Goal: Information Seeking & Learning: Learn about a topic

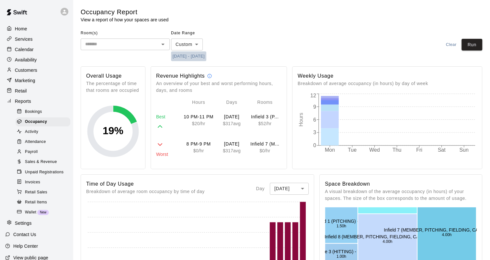
click at [200, 53] on button "[DATE] - [DATE]" at bounding box center [188, 56] width 35 height 10
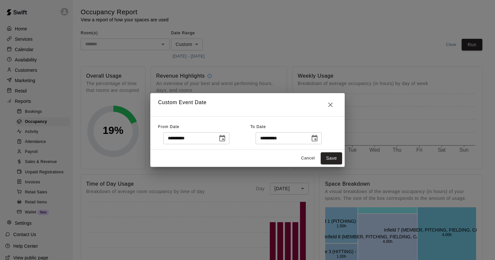
click at [226, 138] on icon "Choose date, selected date is Oct 6, 2025" at bounding box center [222, 139] width 8 height 8
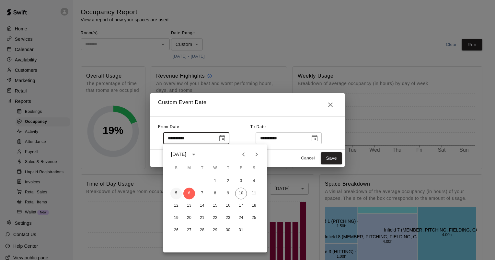
click at [177, 194] on button "5" at bounding box center [176, 194] width 12 height 12
type input "**********"
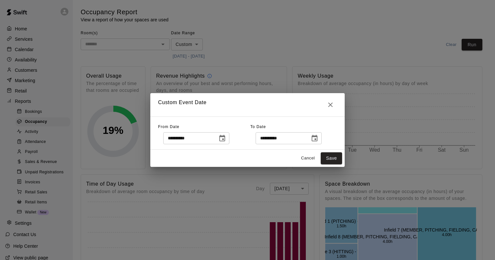
click at [318, 135] on icon "Choose date, selected date is Oct 6, 2025" at bounding box center [315, 139] width 8 height 8
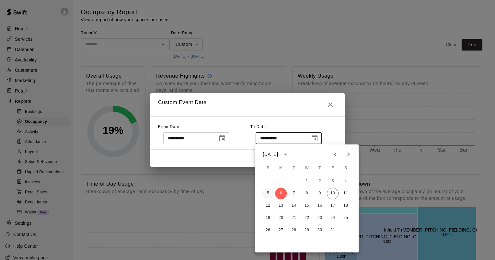
click at [264, 193] on button "5" at bounding box center [268, 194] width 12 height 12
type input "**********"
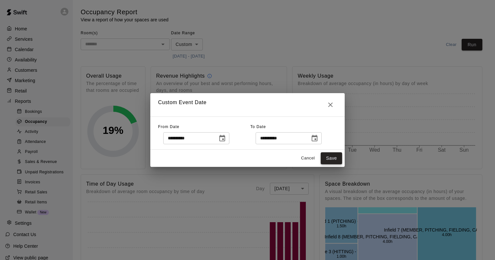
click at [333, 157] on button "Save" at bounding box center [331, 159] width 21 height 12
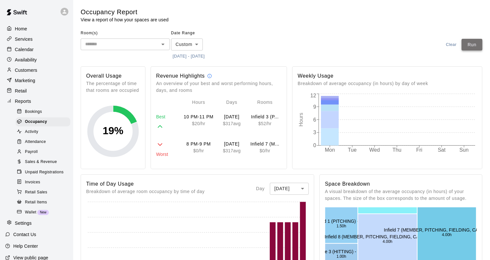
click at [473, 42] on button "Run" at bounding box center [471, 45] width 21 height 12
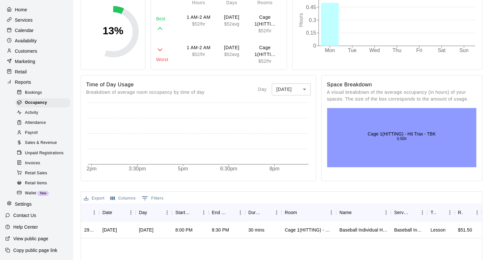
scroll to position [227, 0]
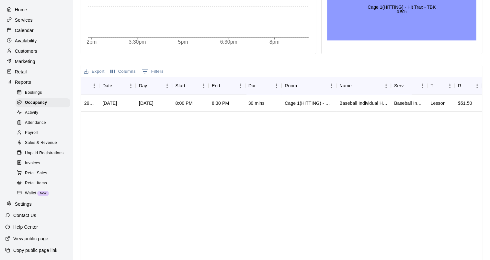
click at [94, 68] on button "Export" at bounding box center [94, 72] width 24 height 10
click at [102, 83] on li "Download as CSV" at bounding box center [107, 83] width 50 height 11
click at [34, 26] on div "Calendar" at bounding box center [36, 31] width 62 height 10
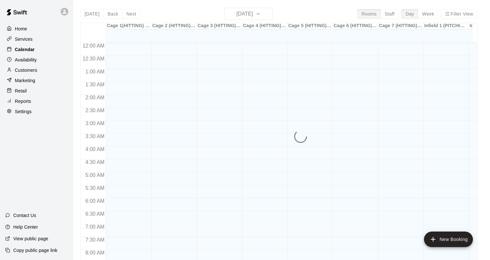
scroll to position [377, 0]
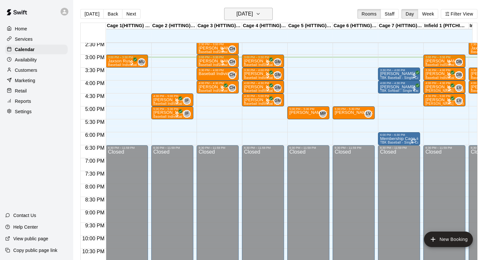
click at [253, 12] on h6 "[DATE]" at bounding box center [244, 13] width 17 height 9
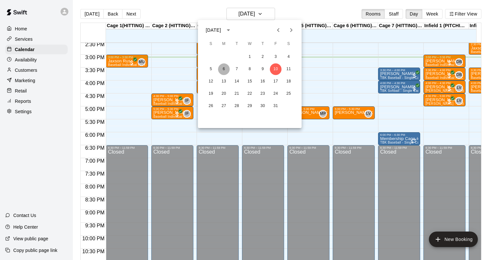
click at [224, 70] on button "6" at bounding box center [224, 69] width 12 height 12
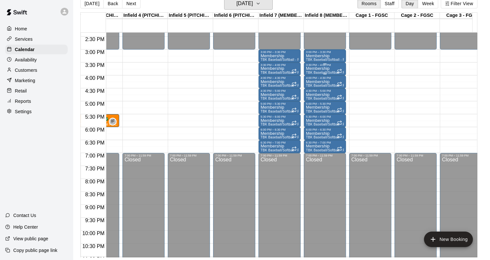
scroll to position [337, 437]
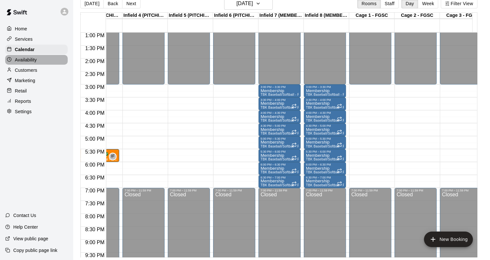
click at [27, 63] on p "Availability" at bounding box center [26, 60] width 22 height 6
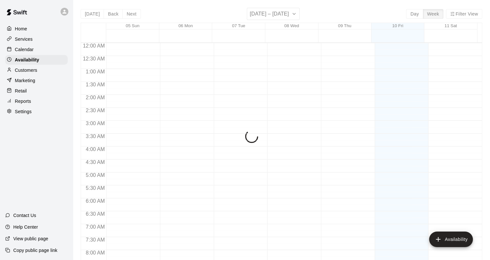
scroll to position [391, 0]
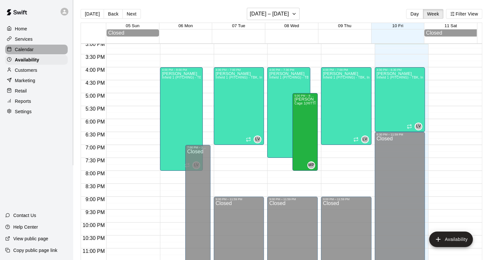
click at [19, 48] on p "Calendar" at bounding box center [24, 49] width 19 height 6
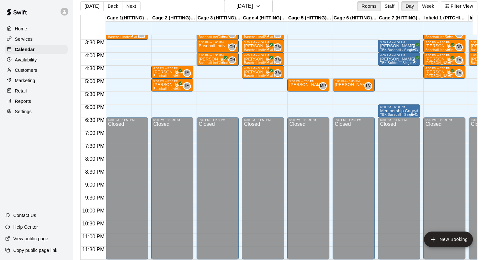
scroll to position [10, 0]
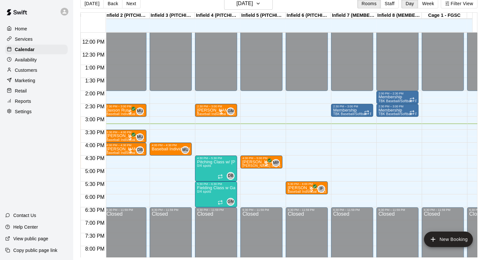
click at [41, 73] on div "Customers" at bounding box center [36, 70] width 62 height 10
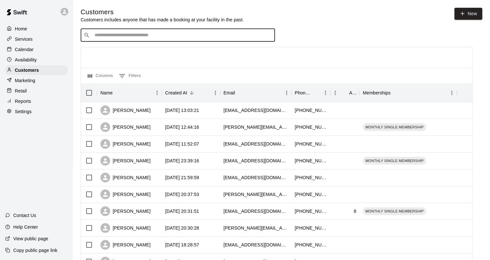
click at [127, 38] on input "Search customers by name or email" at bounding box center [182, 35] width 179 height 6
type input "****"
click at [118, 128] on div "[PERSON_NAME]" at bounding box center [125, 127] width 50 height 10
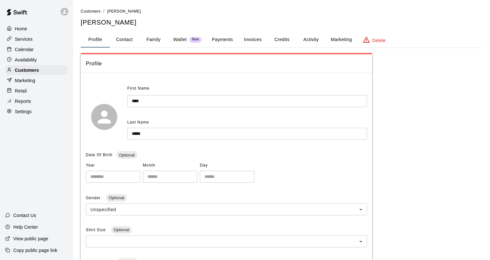
click at [275, 38] on button "Credits" at bounding box center [281, 40] width 29 height 16
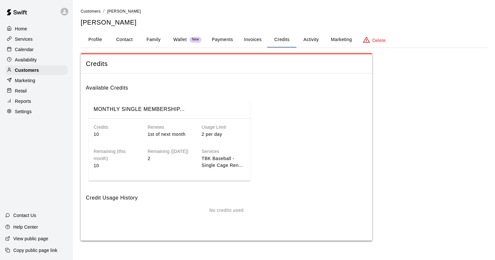
click at [300, 39] on button "Activity" at bounding box center [310, 40] width 29 height 16
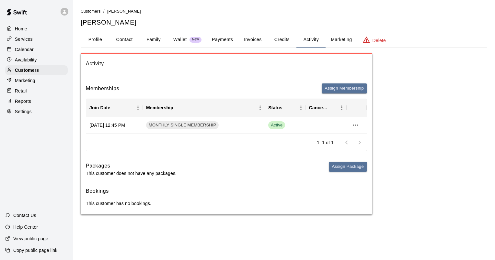
click at [251, 40] on button "Invoices" at bounding box center [252, 40] width 29 height 16
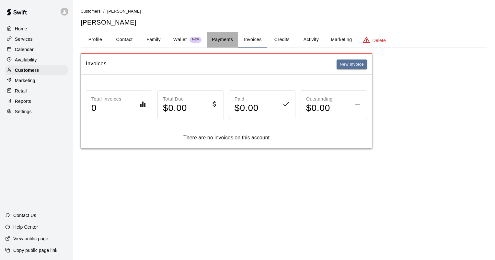
click at [225, 40] on button "Payments" at bounding box center [222, 40] width 31 height 16
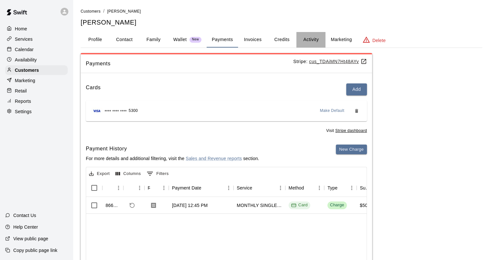
click at [309, 38] on button "Activity" at bounding box center [310, 40] width 29 height 16
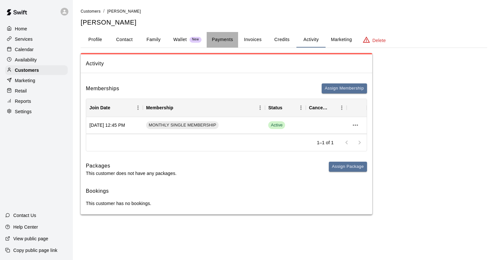
click at [231, 40] on button "Payments" at bounding box center [222, 40] width 31 height 16
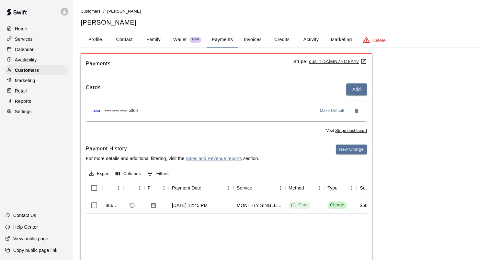
click at [34, 38] on div "Services" at bounding box center [36, 39] width 62 height 10
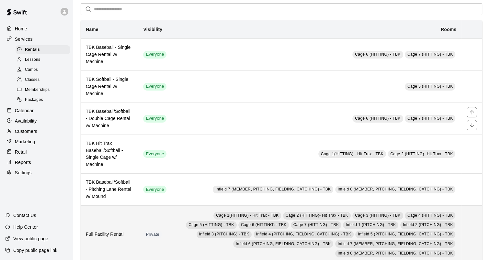
scroll to position [43, 0]
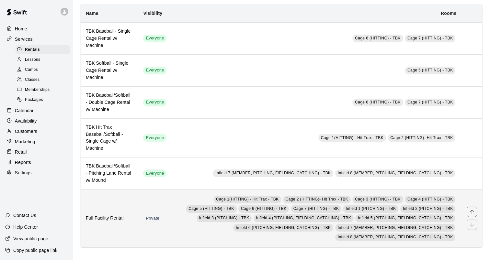
click at [117, 219] on h6 "Full Facility Rental" at bounding box center [109, 218] width 47 height 7
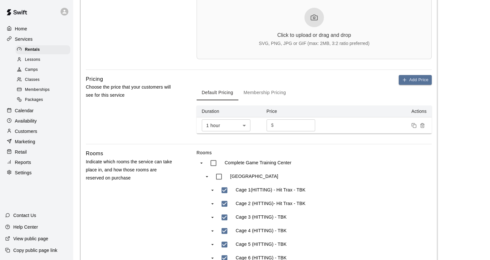
scroll to position [227, 0]
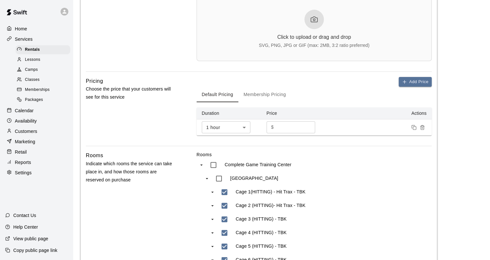
click at [280, 92] on button "Membership Pricing" at bounding box center [264, 95] width 53 height 16
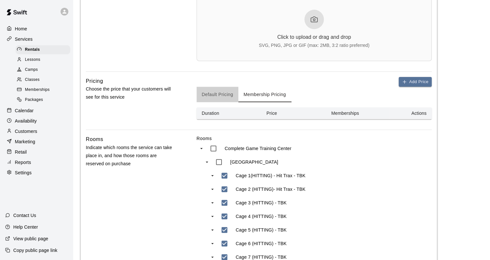
click at [232, 90] on button "Default Pricing" at bounding box center [218, 95] width 42 height 16
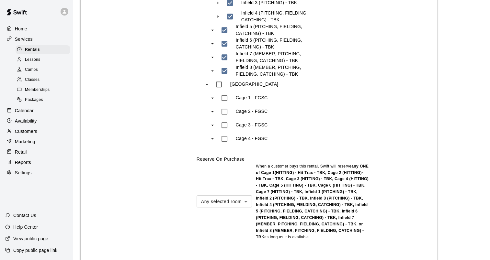
scroll to position [610, 0]
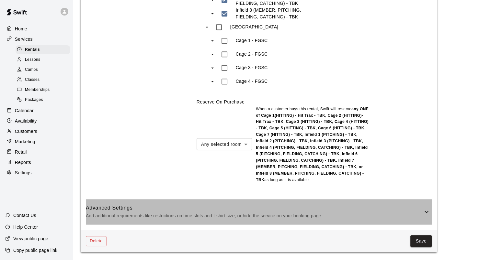
click at [168, 217] on p "Add additional requirements like restrictions on time slots and t-shirt size, o…" at bounding box center [254, 216] width 337 height 8
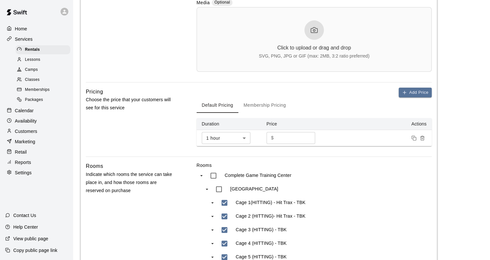
scroll to position [207, 0]
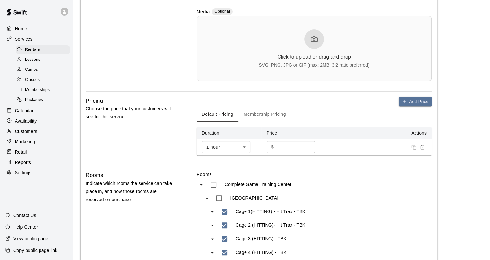
click at [254, 118] on button "Membership Pricing" at bounding box center [264, 115] width 53 height 16
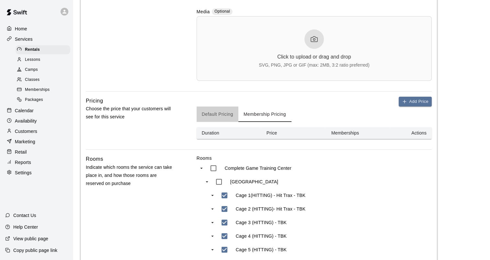
click at [225, 109] on button "Default Pricing" at bounding box center [218, 115] width 42 height 16
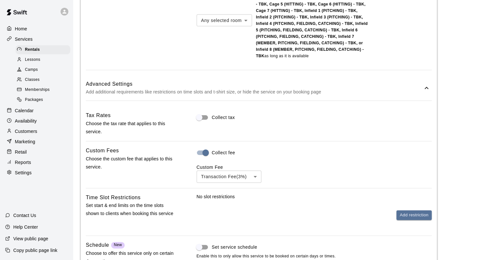
scroll to position [777, 0]
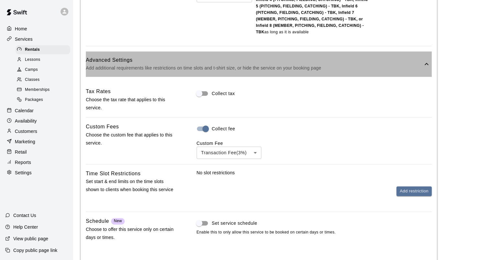
click at [146, 69] on p "Add additional requirements like restrictions on time slots and t-shirt size, o…" at bounding box center [254, 68] width 337 height 8
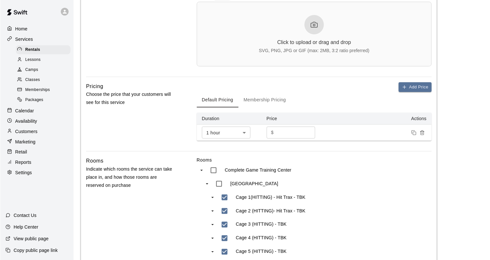
scroll to position [0, 0]
